Goal: Task Accomplishment & Management: Complete application form

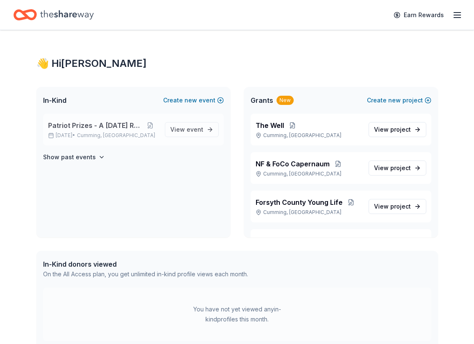
click at [104, 128] on span "Patriot Prizes - A [DATE] Raffle" at bounding box center [95, 125] width 94 height 10
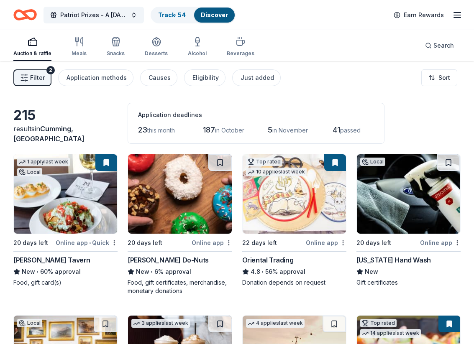
click at [35, 76] on span "Filter" at bounding box center [37, 78] width 15 height 10
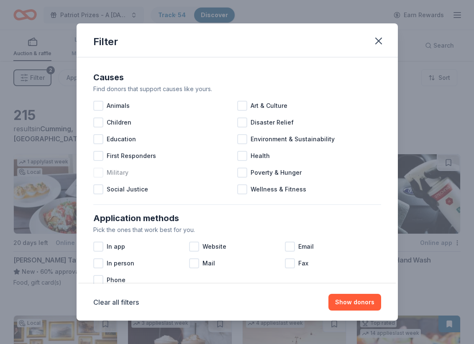
click at [99, 172] on div at bounding box center [98, 173] width 10 height 10
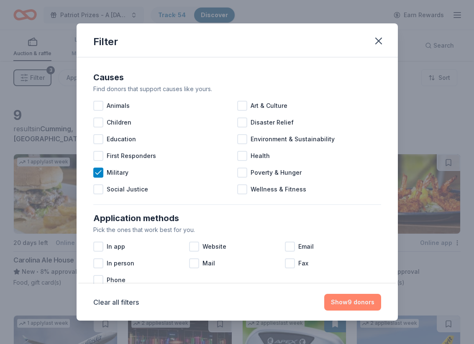
click at [350, 300] on button "Show 9 donors" at bounding box center [352, 302] width 57 height 17
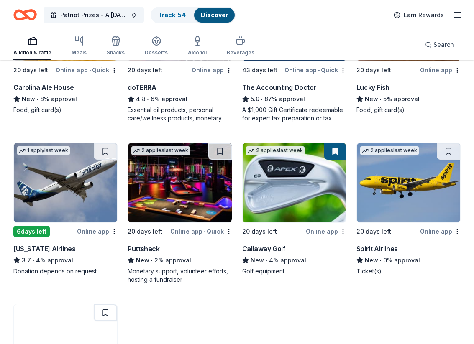
scroll to position [176, 0]
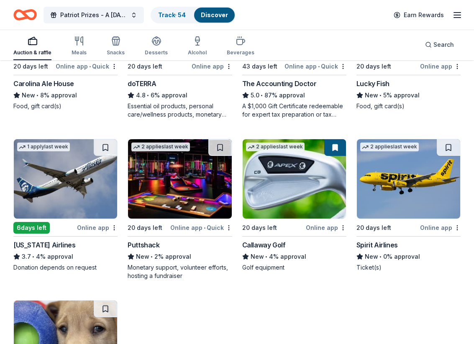
click at [185, 206] on img at bounding box center [179, 178] width 103 height 79
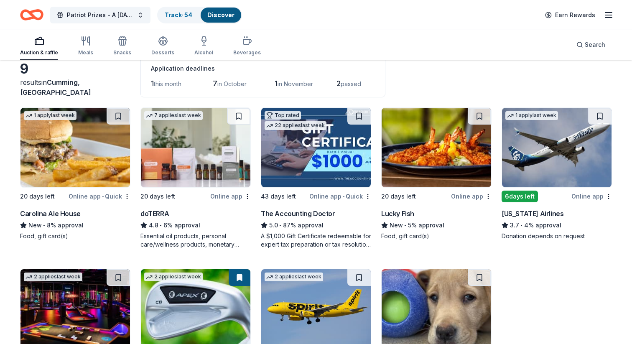
scroll to position [0, 0]
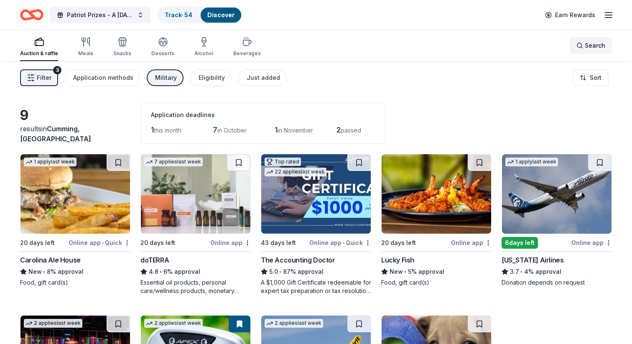
click at [473, 45] on div "Search" at bounding box center [591, 46] width 29 height 10
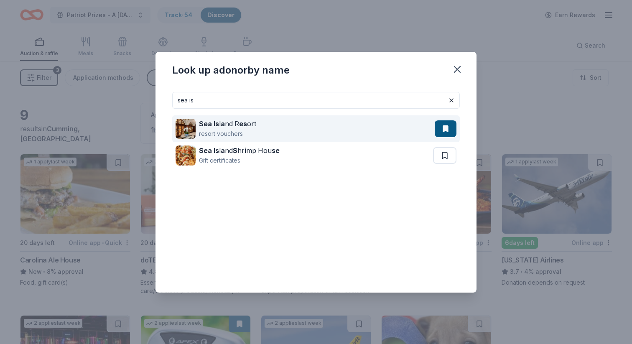
click at [204, 120] on strong "Sea Is" at bounding box center [209, 124] width 20 height 8
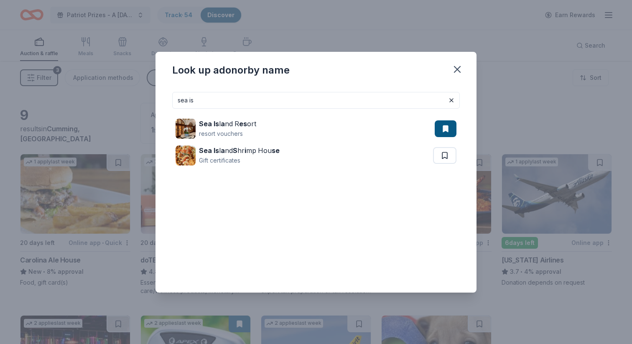
drag, startPoint x: 198, startPoint y: 98, endPoint x: 172, endPoint y: 101, distance: 25.7
click at [172, 101] on input "sea is" at bounding box center [316, 100] width 288 height 17
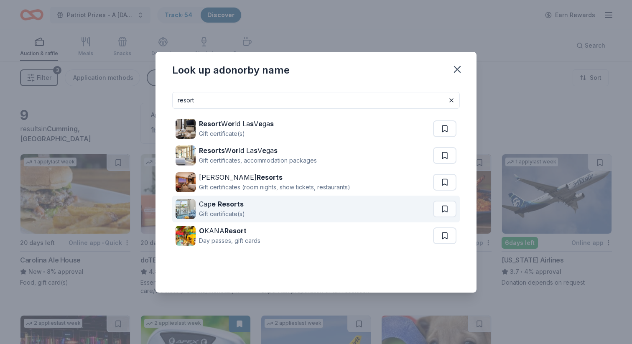
type input "resort"
click at [223, 204] on strong "Resorts" at bounding box center [231, 204] width 26 height 8
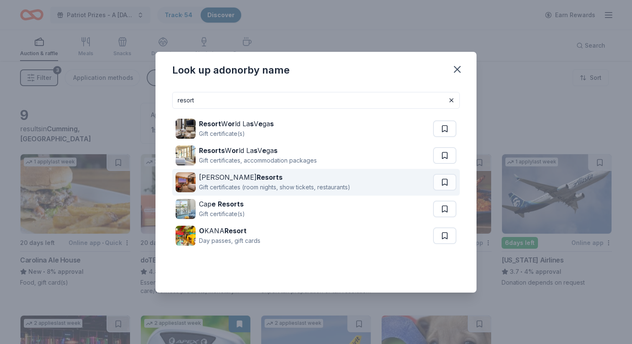
click at [257, 177] on strong "Resorts" at bounding box center [270, 177] width 26 height 8
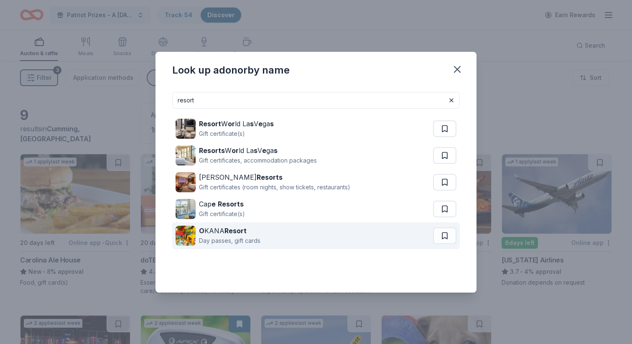
click at [210, 233] on div "O KANA Resort" at bounding box center [229, 231] width 61 height 10
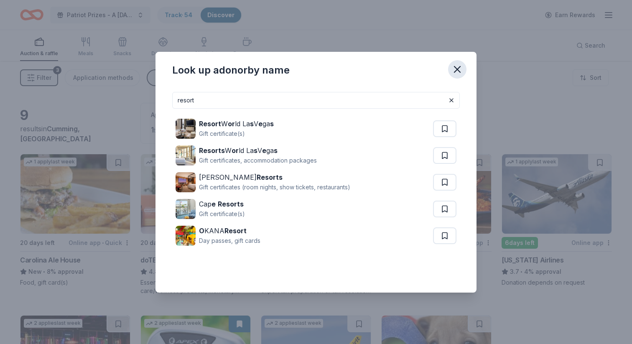
click at [457, 68] on icon "button" at bounding box center [457, 69] width 6 height 6
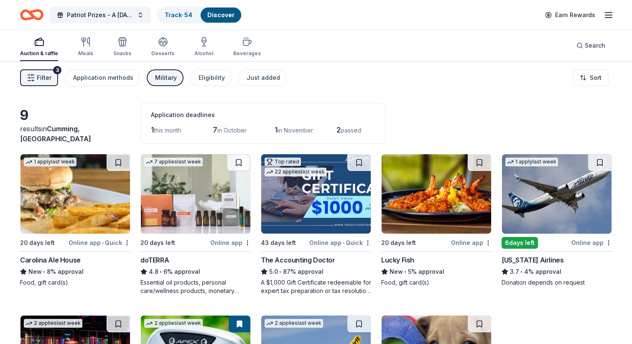
click at [40, 79] on span "Filter" at bounding box center [44, 78] width 15 height 10
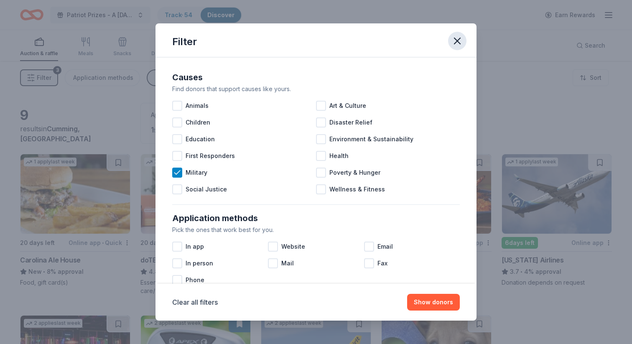
click at [452, 41] on icon "button" at bounding box center [458, 41] width 12 height 12
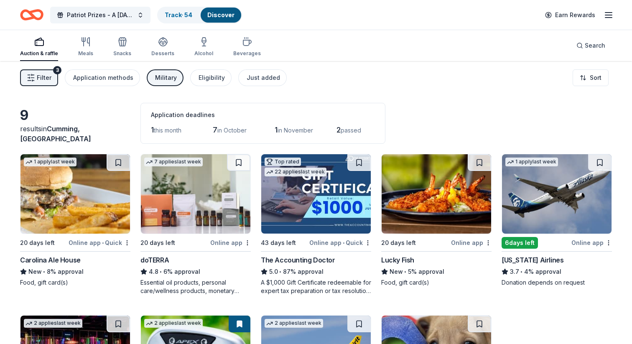
click at [163, 78] on div "Military" at bounding box center [166, 78] width 22 height 10
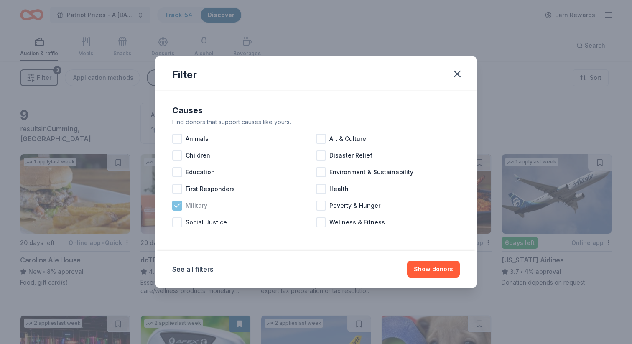
click at [176, 204] on icon at bounding box center [177, 206] width 8 height 8
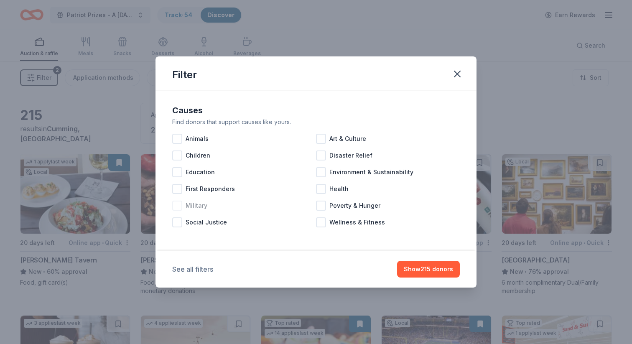
click at [186, 268] on button "See all filters" at bounding box center [192, 269] width 41 height 10
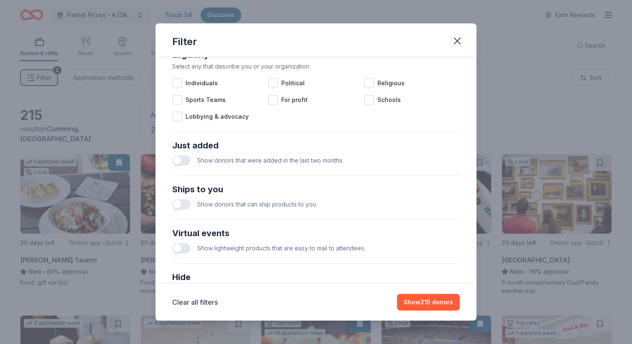
scroll to position [324, 0]
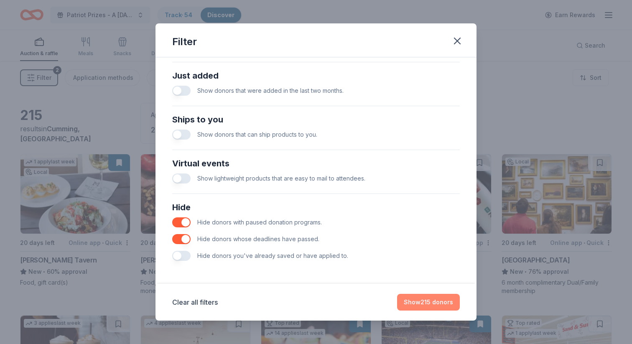
click at [419, 301] on button "Show 215 donors" at bounding box center [428, 302] width 63 height 17
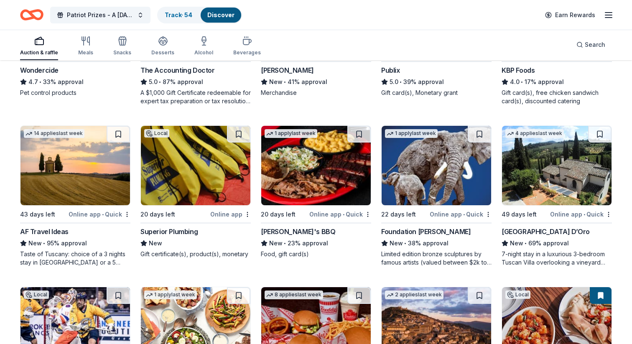
scroll to position [513, 0]
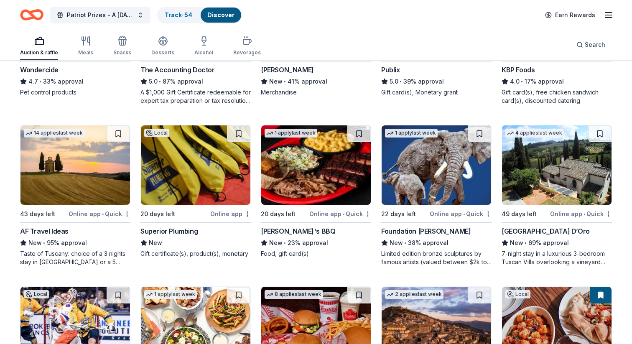
click at [49, 253] on div "Taste of Tuscany: choice of a 3 nights stay in Florence or a 5 night stay in Co…" at bounding box center [75, 258] width 110 height 17
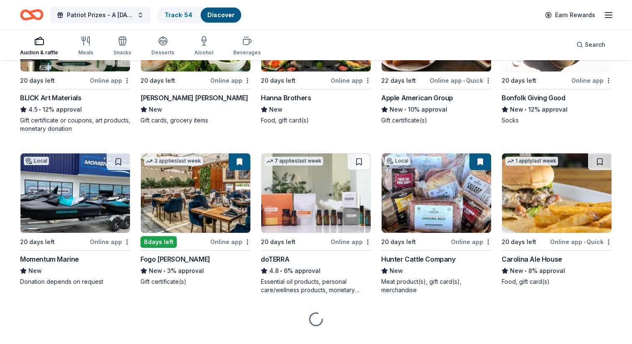
scroll to position [1761, 0]
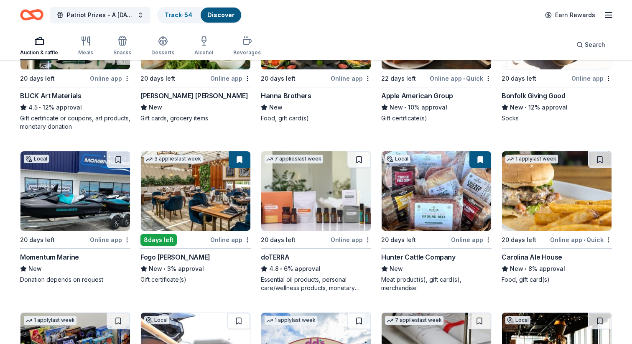
click at [178, 257] on div "Fogo de Chao" at bounding box center [175, 257] width 70 height 10
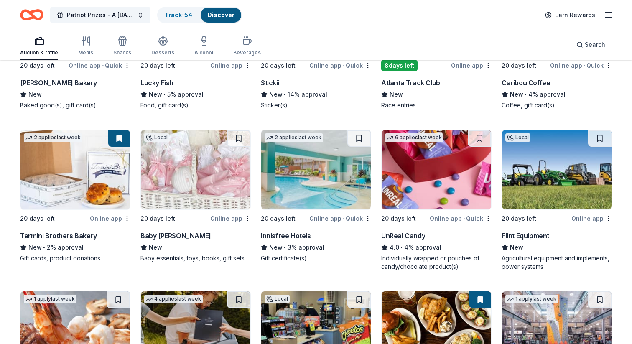
scroll to position [2421, 0]
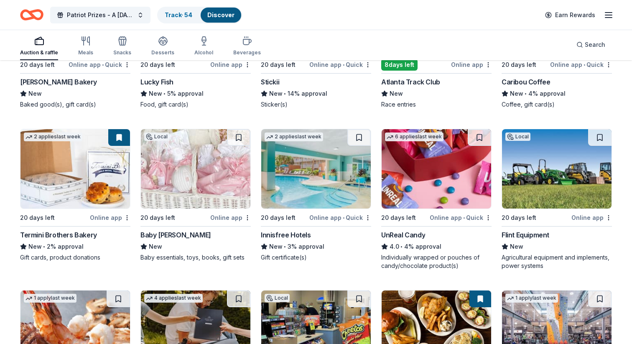
click at [473, 233] on div "Flint Equipment" at bounding box center [526, 235] width 48 height 10
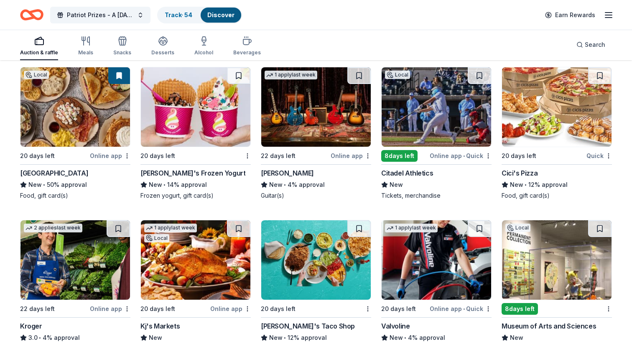
scroll to position [3750, 0]
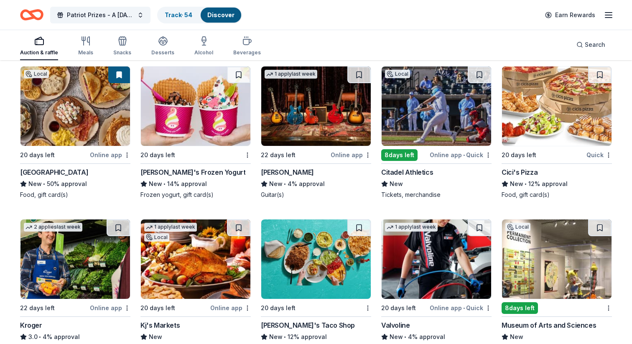
click at [416, 169] on div "Citadel Athletics" at bounding box center [407, 172] width 52 height 10
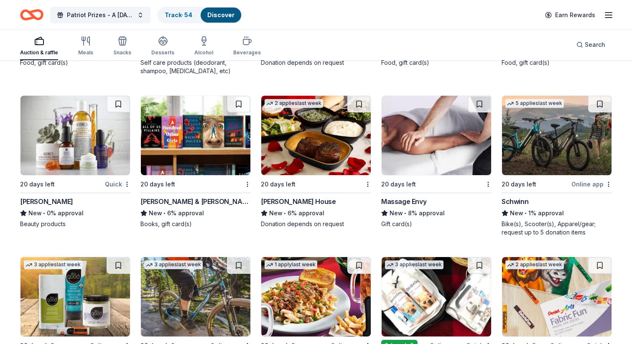
scroll to position [4988, 0]
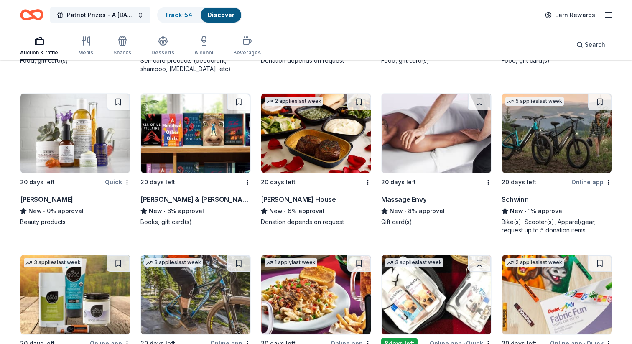
click at [408, 199] on div "Massage Envy" at bounding box center [403, 199] width 45 height 10
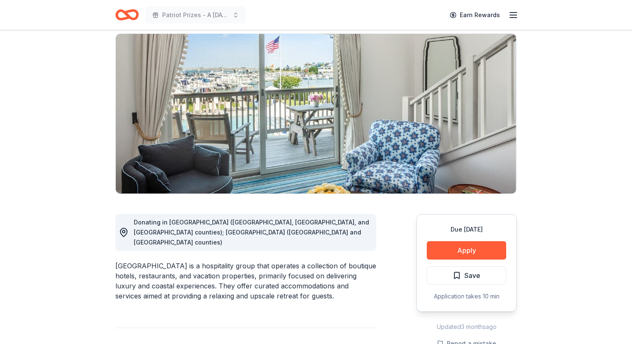
scroll to position [61, 0]
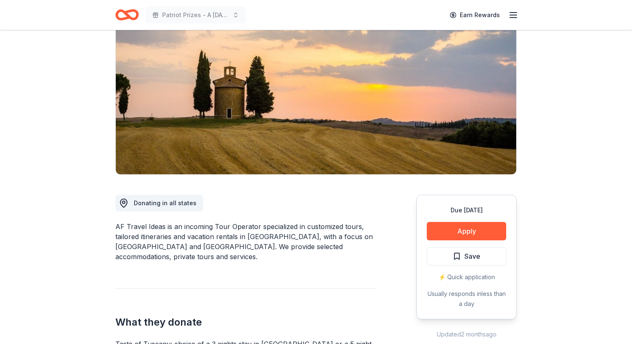
scroll to position [93, 0]
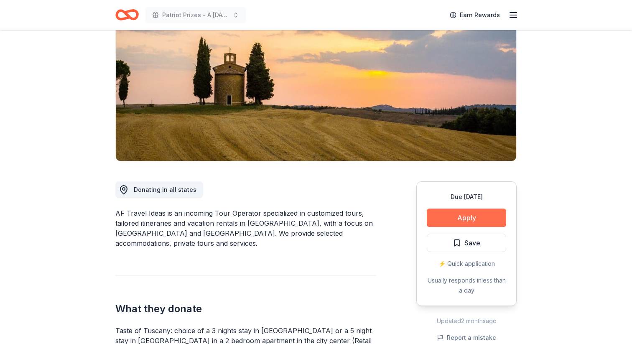
click at [466, 216] on button "Apply" at bounding box center [466, 218] width 79 height 18
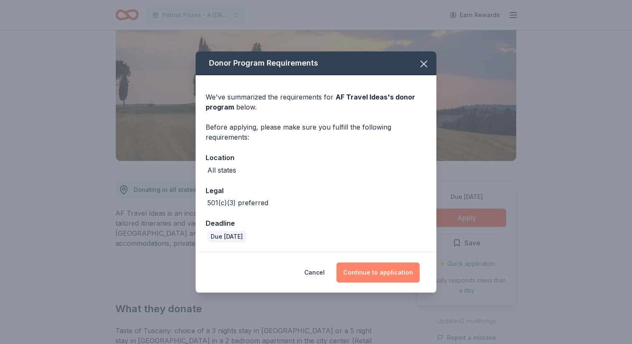
click at [370, 271] on button "Continue to application" at bounding box center [378, 273] width 83 height 20
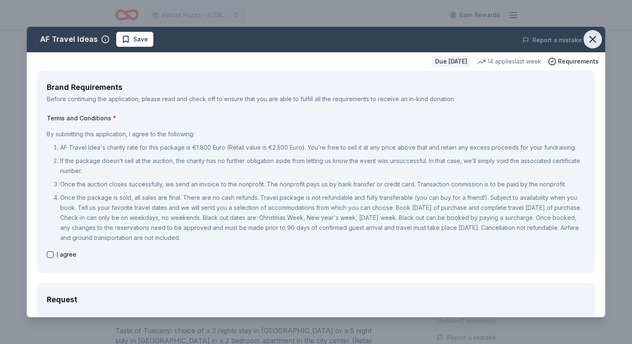
click at [595, 37] on icon "button" at bounding box center [593, 39] width 12 height 12
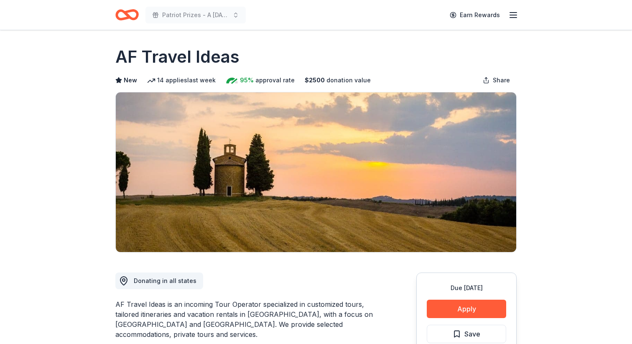
scroll to position [0, 0]
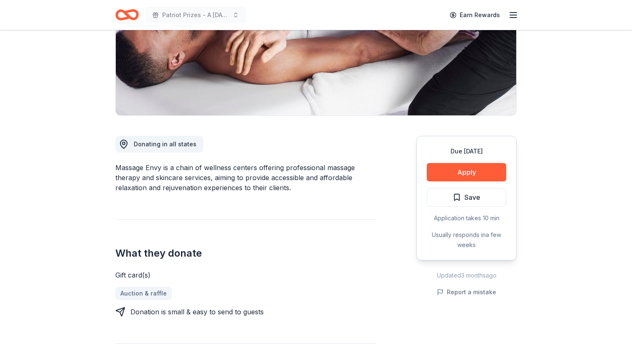
scroll to position [135, 0]
